Goal: Information Seeking & Learning: Learn about a topic

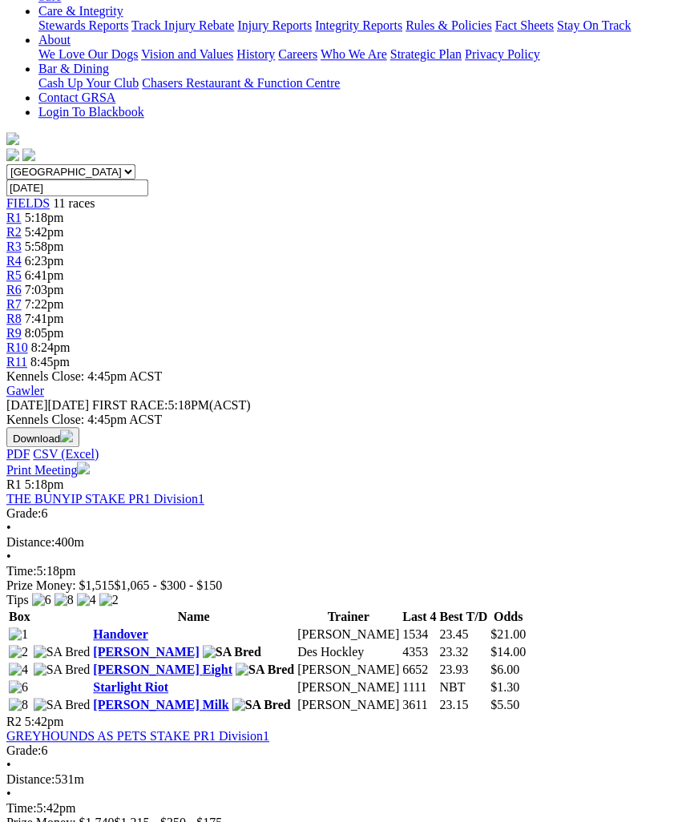
scroll to position [384, 15]
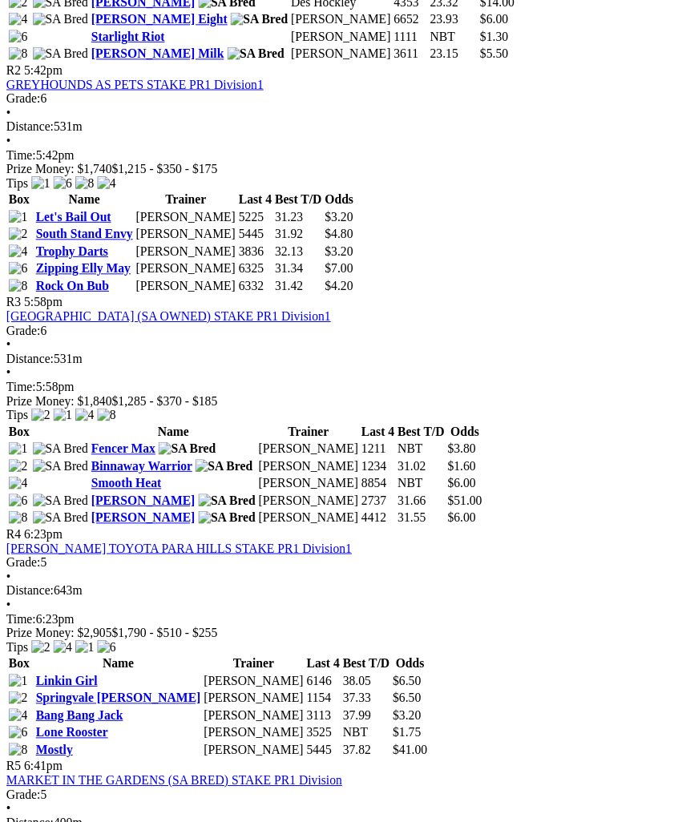
scroll to position [1076, 0]
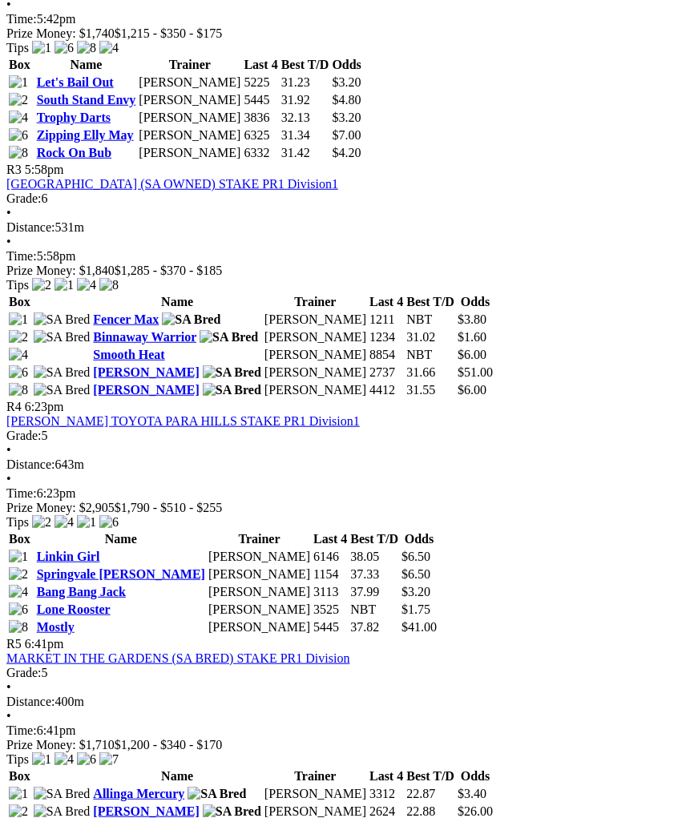
scroll to position [1184, 0]
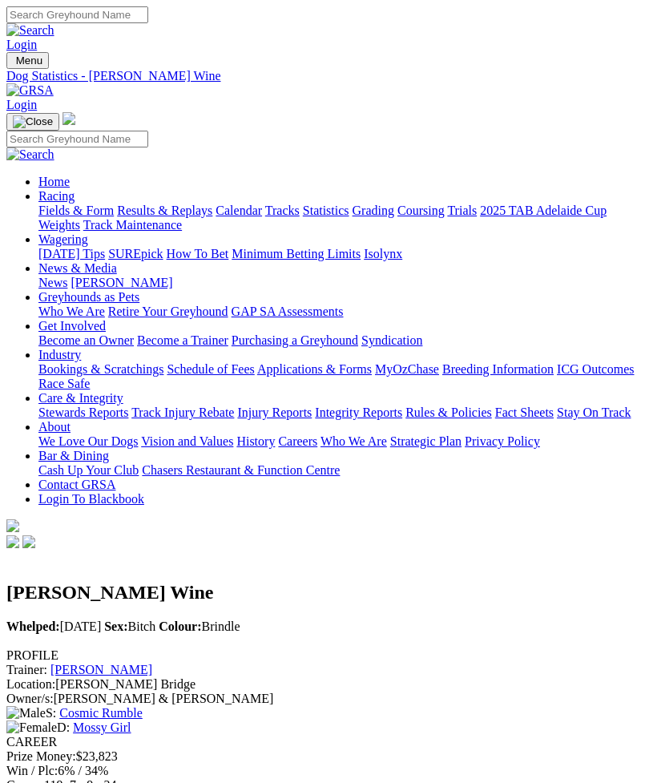
click at [75, 663] on link "[PERSON_NAME]" at bounding box center [101, 670] width 102 height 14
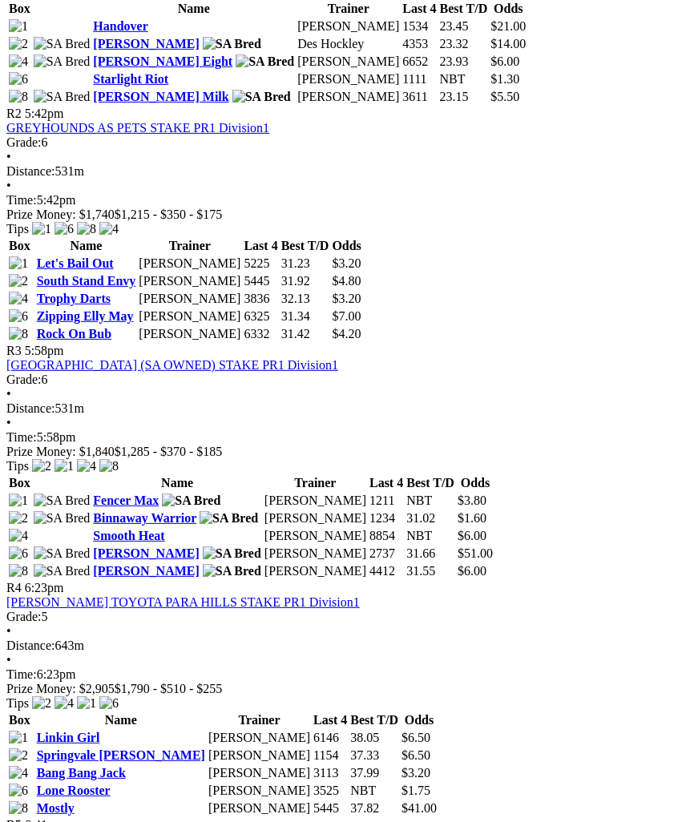
scroll to position [996, 0]
